Goal: Information Seeking & Learning: Understand process/instructions

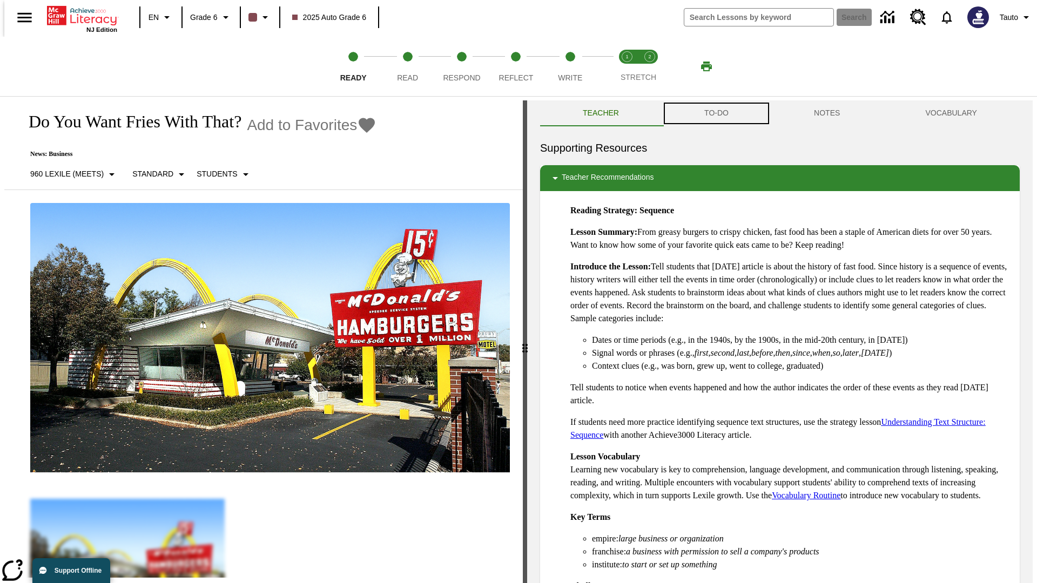
click at [716, 113] on button "TO-DO" at bounding box center [717, 113] width 110 height 26
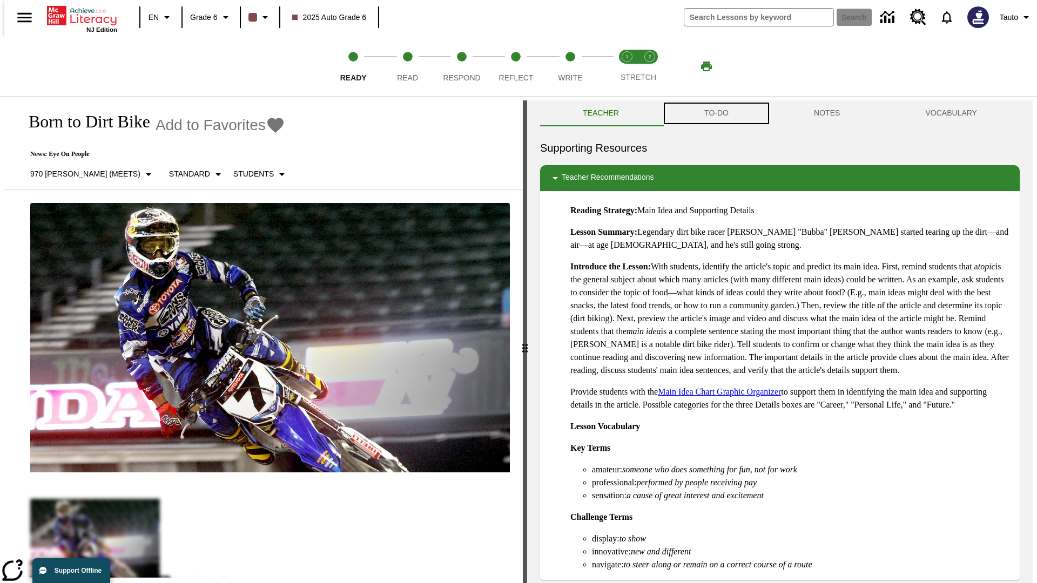
click at [716, 113] on button "TO-DO" at bounding box center [717, 113] width 110 height 26
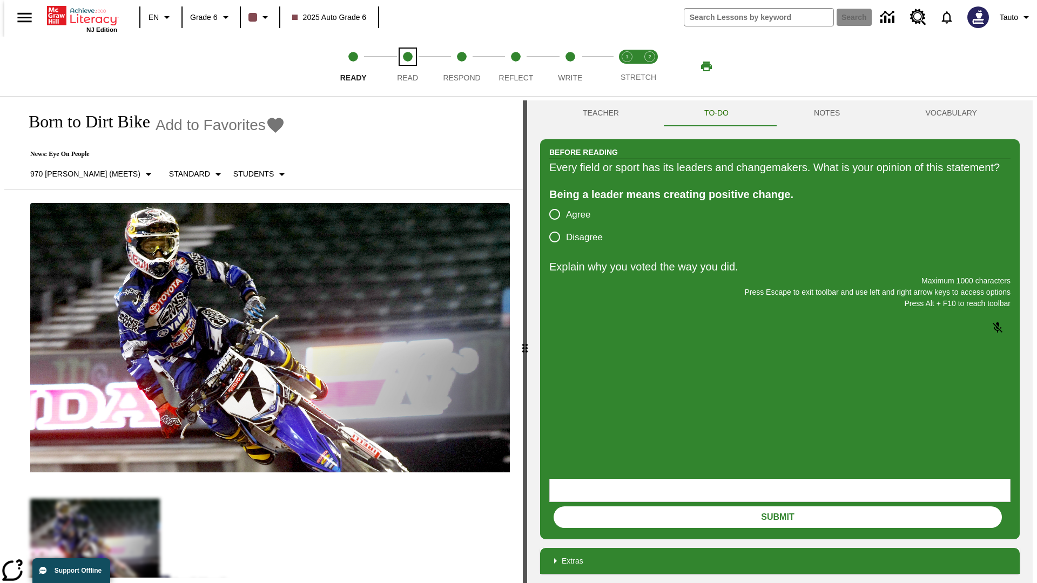
click at [407, 66] on span "Read" at bounding box center [407, 73] width 21 height 19
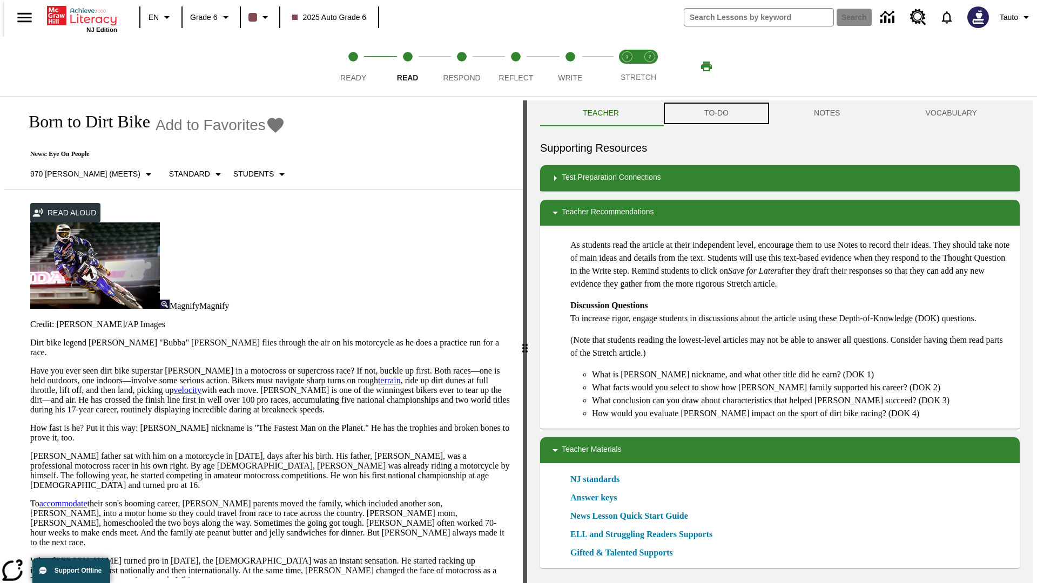
scroll to position [1, 0]
click at [716, 113] on button "TO-DO" at bounding box center [717, 113] width 110 height 26
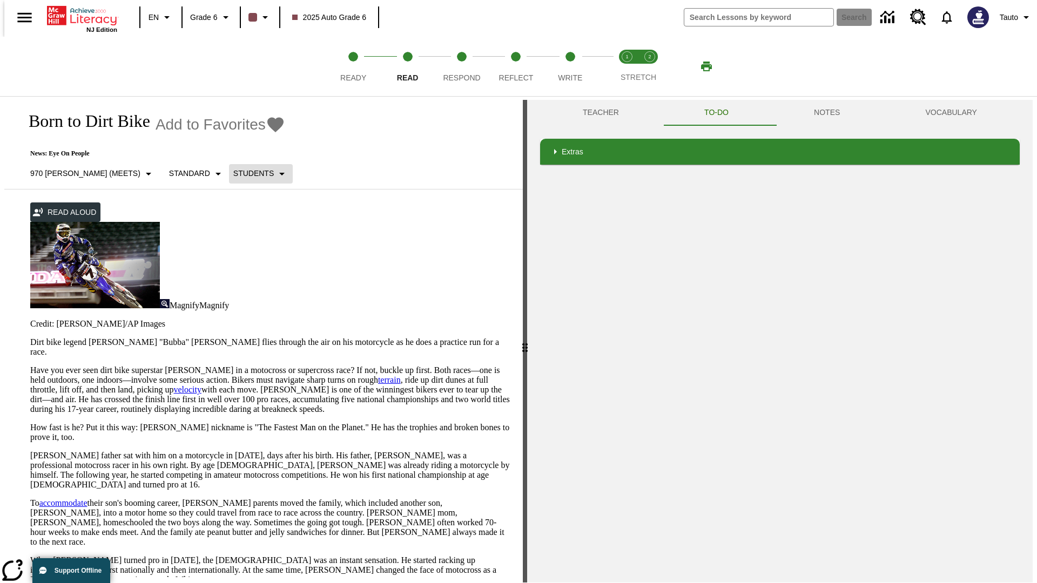
click at [233, 173] on p "Students" at bounding box center [253, 173] width 41 height 11
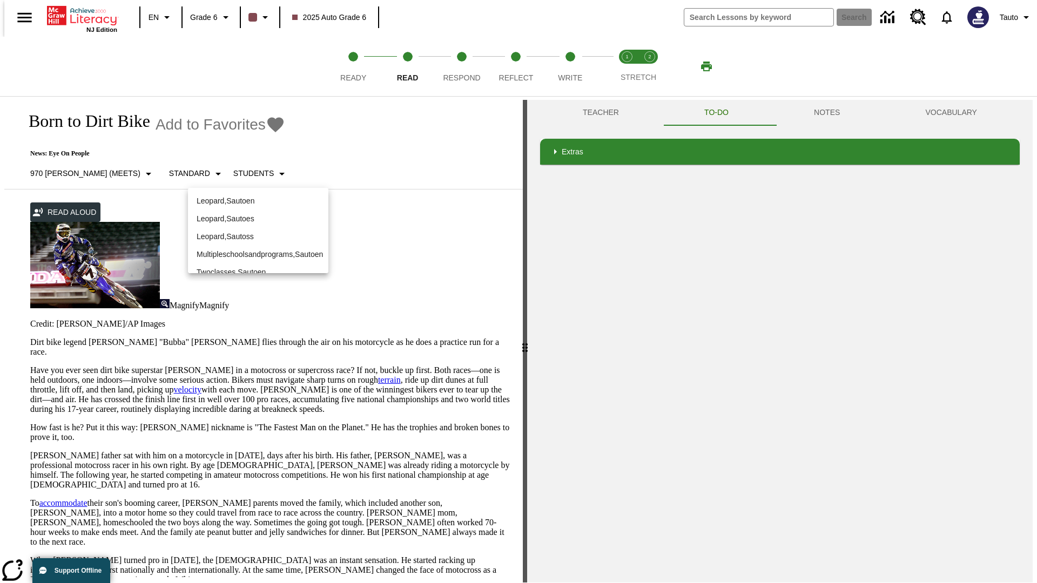
click at [258, 201] on p "Leopard , Sautoen" at bounding box center [258, 201] width 123 height 11
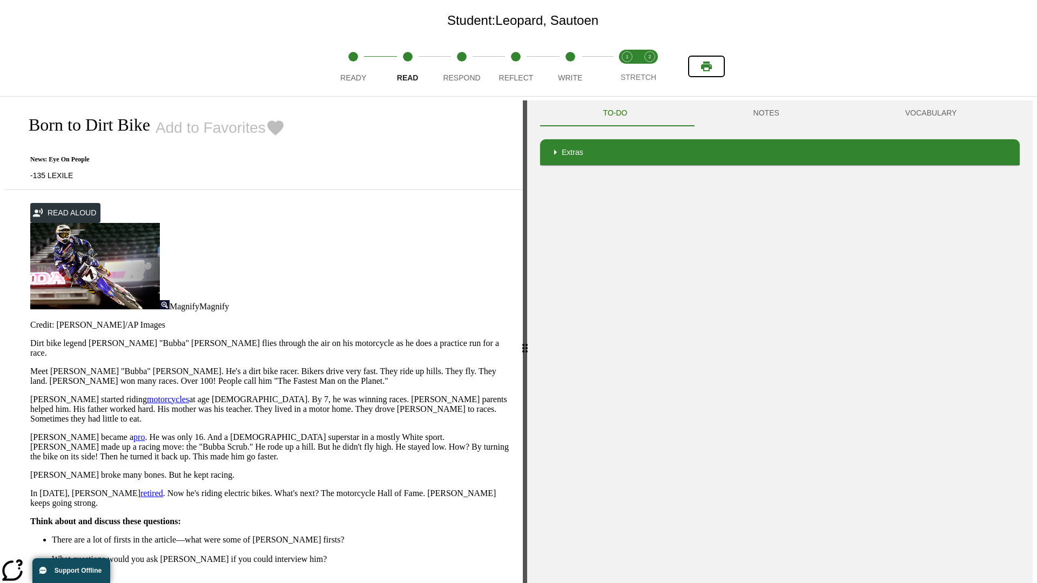
click at [707, 66] on icon "Print" at bounding box center [706, 67] width 11 height 10
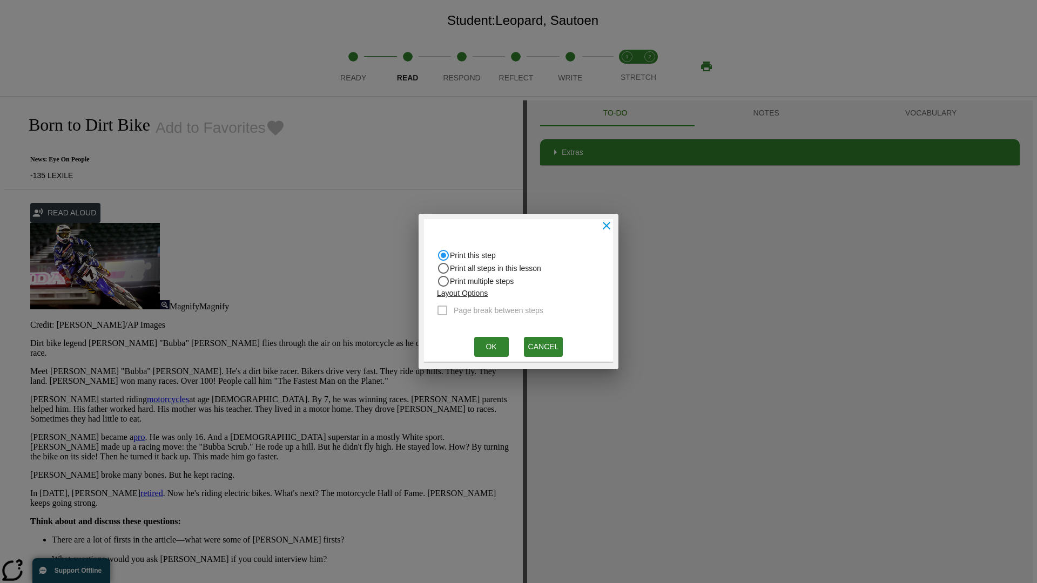
click at [443, 268] on input "Print all steps in this lesson" at bounding box center [443, 268] width 13 height 13
radio input "true"
radio input "false"
checkbox input "true"
click at [491, 347] on button "Ok" at bounding box center [491, 347] width 35 height 20
